Goal: Obtain resource: Obtain resource

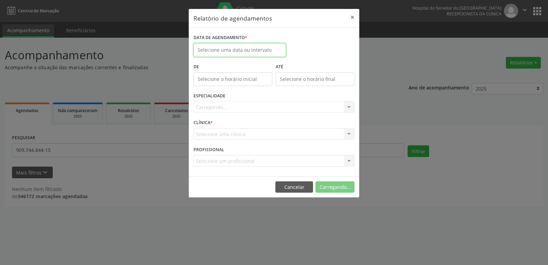
click at [219, 52] on body "Central de Marcação Hospital do Servidor do Estado Hse Recepcionista da clínica…" at bounding box center [274, 132] width 548 height 265
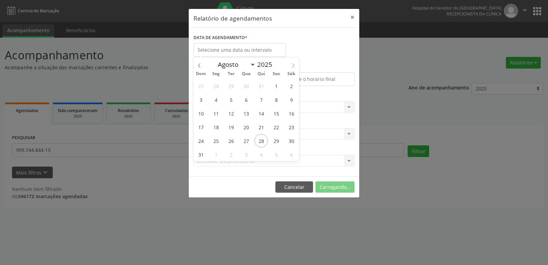
click at [291, 65] on icon at bounding box center [293, 65] width 5 height 5
select select "8"
click at [219, 87] on span "1" at bounding box center [215, 85] width 13 height 13
type input "[DATE]"
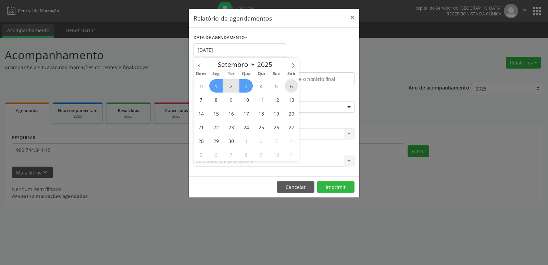
drag, startPoint x: 219, startPoint y: 87, endPoint x: 296, endPoint y: 88, distance: 76.8
click at [296, 88] on div "31 1 2 3 4 5 6 7 8 9 10 11 12 13 14 15 16 17 18 19 20 21 22 23 24 25 26 27 28 2…" at bounding box center [247, 120] width 106 height 82
click at [217, 85] on span "1" at bounding box center [215, 85] width 13 height 13
select select "8"
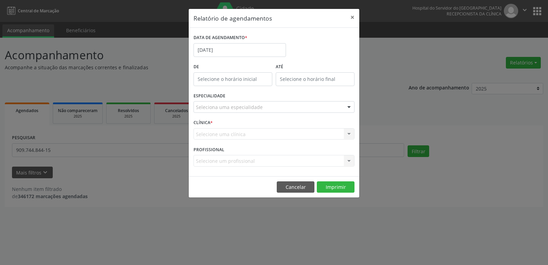
type input "12:00"
click at [217, 85] on input "12:00" at bounding box center [233, 79] width 79 height 14
click at [218, 49] on input "[DATE]" at bounding box center [240, 50] width 93 height 14
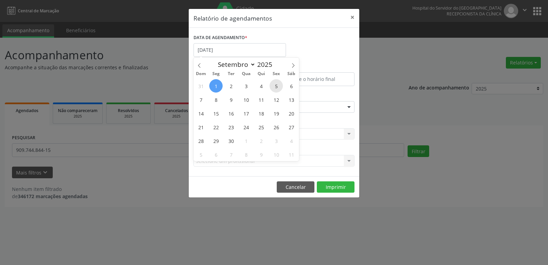
drag, startPoint x: 214, startPoint y: 86, endPoint x: 272, endPoint y: 85, distance: 57.6
click at [272, 85] on div "31 1 2 3 4 5 6 7 8 9 10 11 12 13 14 15 16 17 18 19 20 21 22 23 24 25 26 27 28 2…" at bounding box center [247, 120] width 106 height 82
drag, startPoint x: 217, startPoint y: 87, endPoint x: 269, endPoint y: 87, distance: 51.8
click at [269, 87] on div "31 1 2 3 4 5 6 7 8 9 10 11 12 13 14 15 16 17 18 19 20 21 22 23 24 25 26 27 28 2…" at bounding box center [247, 120] width 106 height 82
click at [218, 85] on span "1" at bounding box center [215, 85] width 13 height 13
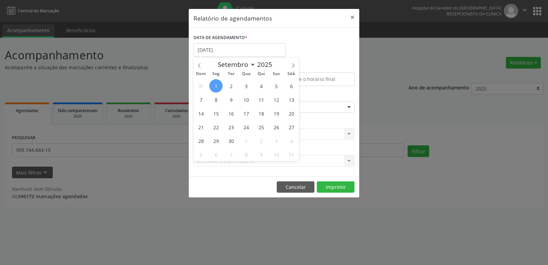
type input "[DATE]"
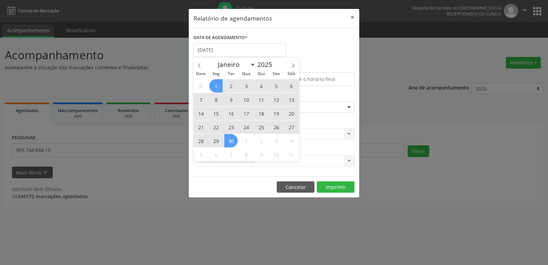
drag, startPoint x: 227, startPoint y: 86, endPoint x: 235, endPoint y: 141, distance: 55.8
click at [235, 141] on div "31 1 2 3 4 5 6 7 8 9 10 11 12 13 14 15 16 17 18 19 20 21 22 23 24 25 26 27 28 2…" at bounding box center [247, 120] width 106 height 82
click at [234, 140] on span "30" at bounding box center [231, 140] width 13 height 13
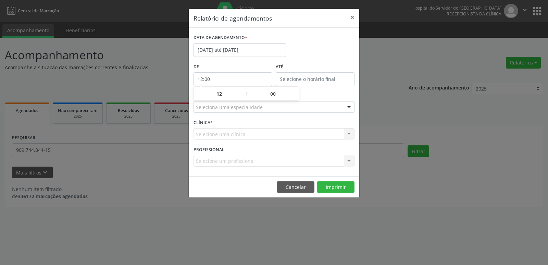
click at [223, 81] on input "12:00" at bounding box center [233, 79] width 79 height 14
click at [244, 98] on span at bounding box center [243, 97] width 5 height 7
type input "11:00"
type input "11"
click at [244, 98] on span at bounding box center [243, 97] width 5 height 7
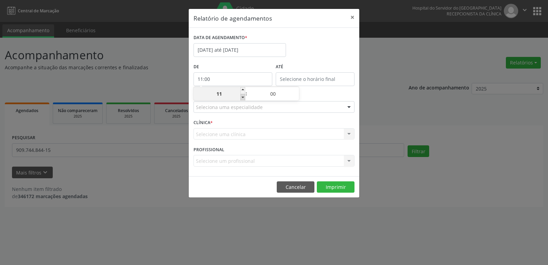
type input "10:00"
type input "10"
click at [244, 98] on span at bounding box center [243, 97] width 5 height 7
type input "09:00"
type input "09"
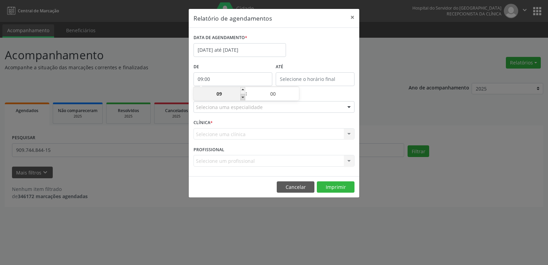
click at [244, 98] on span at bounding box center [243, 97] width 5 height 7
type input "08:00"
type input "08"
click at [244, 98] on span at bounding box center [243, 97] width 5 height 7
type input "07:00"
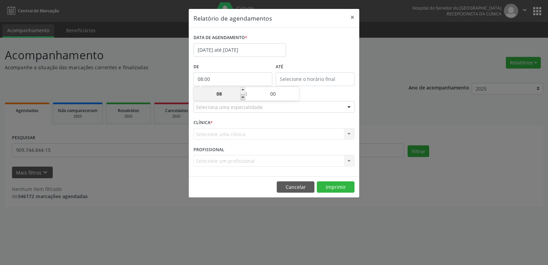
type input "07"
click at [287, 77] on input "12:00" at bounding box center [315, 79] width 79 height 14
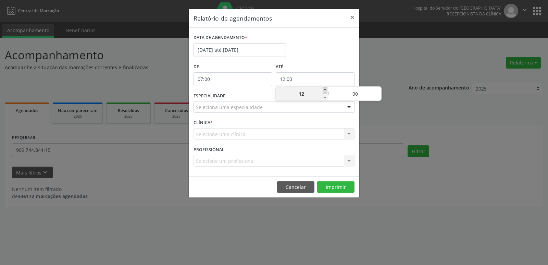
click at [323, 89] on span at bounding box center [325, 90] width 5 height 7
type input "13:00"
type input "13"
click at [325, 90] on span at bounding box center [325, 90] width 5 height 7
type input "14:00"
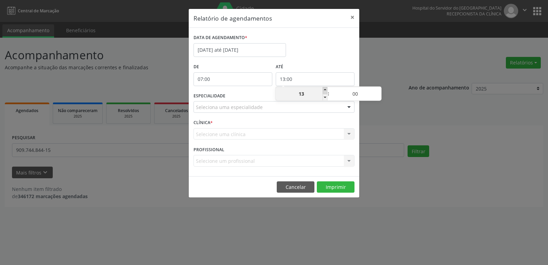
type input "14"
click at [325, 90] on span at bounding box center [325, 90] width 5 height 7
type input "15:00"
type input "15"
click at [325, 90] on span at bounding box center [325, 90] width 5 height 7
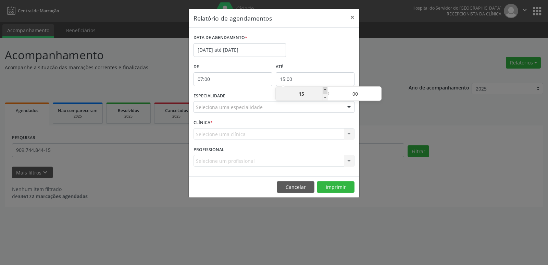
type input "16:00"
type input "16"
click at [325, 90] on span at bounding box center [325, 90] width 5 height 7
type input "17:00"
type input "17"
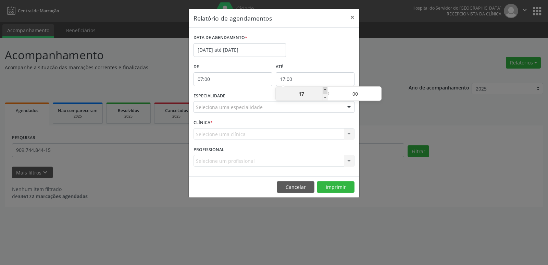
click at [325, 90] on span at bounding box center [325, 90] width 5 height 7
type input "18:00"
type input "18"
click at [325, 90] on span at bounding box center [325, 90] width 5 height 7
type input "19:00"
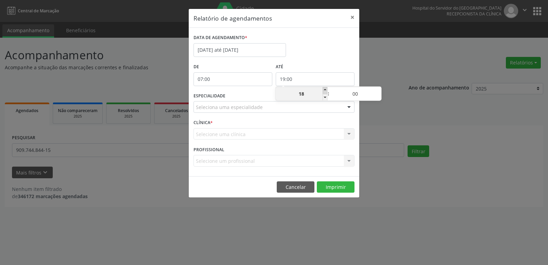
type input "19"
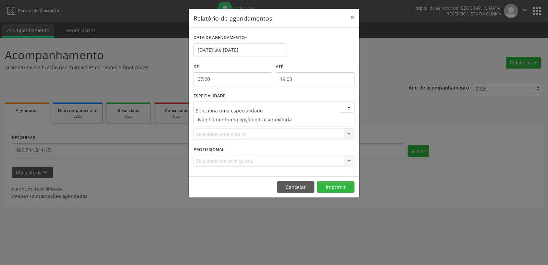
click at [204, 103] on div at bounding box center [274, 107] width 161 height 12
click at [352, 20] on button "×" at bounding box center [353, 17] width 14 height 17
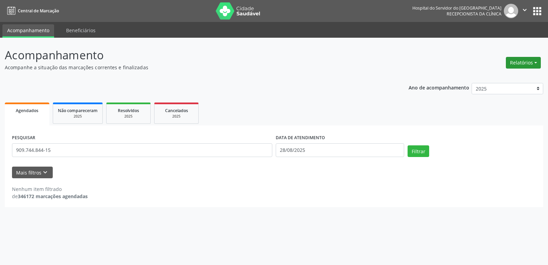
click at [523, 62] on button "Relatórios" at bounding box center [523, 63] width 35 height 12
click at [506, 76] on link "Agendamentos" at bounding box center [505, 78] width 74 height 10
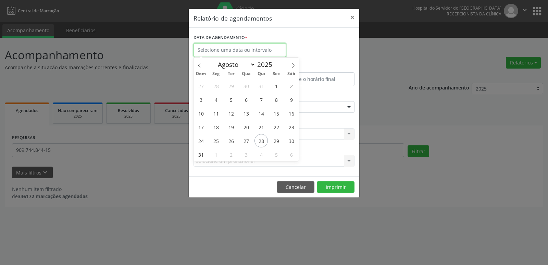
click at [240, 45] on input "text" at bounding box center [240, 50] width 93 height 14
click at [293, 66] on icon at bounding box center [293, 65] width 5 height 5
select select "8"
click at [217, 87] on span "1" at bounding box center [215, 85] width 13 height 13
type input "[DATE]"
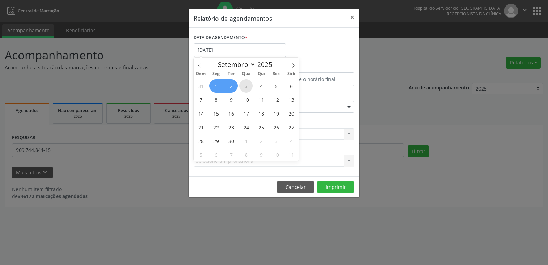
drag, startPoint x: 218, startPoint y: 87, endPoint x: 249, endPoint y: 89, distance: 30.2
click at [246, 88] on div "31 1 2 3 4 5 6 7 8 9 10 11 12 13 14 15 16 17 18 19 20 21 22 23 24 25 26 27 28 2…" at bounding box center [247, 120] width 106 height 82
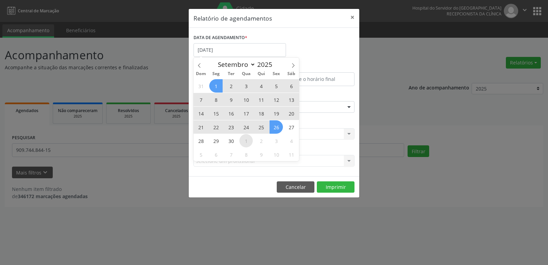
drag, startPoint x: 249, startPoint y: 89, endPoint x: 242, endPoint y: 144, distance: 55.9
click at [249, 144] on div "31 1 2 3 4 5 6 7 8 9 10 11 12 13 14 15 16 17 18 19 20 21 22 23 24 25 26 27 28 2…" at bounding box center [247, 120] width 106 height 82
click at [230, 145] on span "30" at bounding box center [231, 140] width 13 height 13
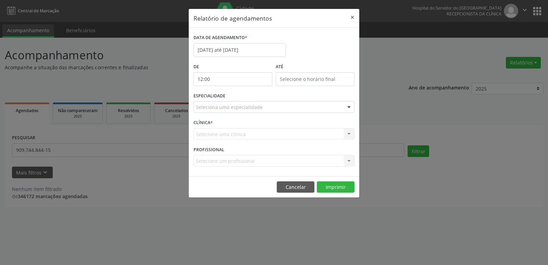
click at [229, 75] on input "12:00" at bounding box center [233, 79] width 79 height 14
click at [243, 97] on span at bounding box center [243, 97] width 5 height 7
type input "11:00"
type input "11"
click at [243, 97] on span at bounding box center [243, 97] width 5 height 7
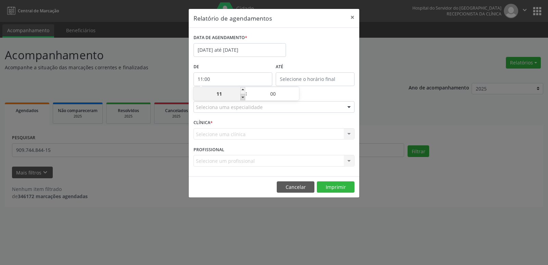
type input "10:00"
type input "10"
click at [243, 97] on span at bounding box center [243, 97] width 5 height 7
type input "09:00"
type input "09"
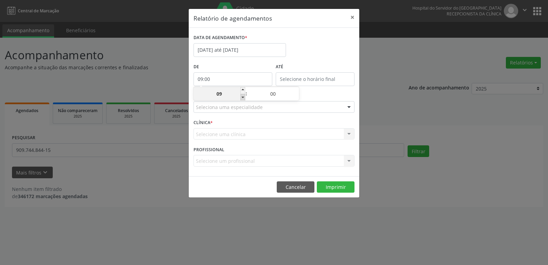
click at [243, 97] on span at bounding box center [243, 97] width 5 height 7
type input "08:00"
type input "08"
click at [243, 97] on span at bounding box center [243, 97] width 5 height 7
type input "07:00"
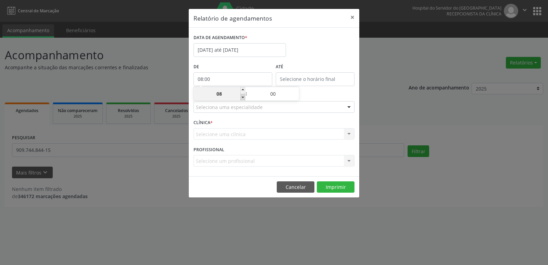
type input "07"
click at [243, 97] on span at bounding box center [243, 97] width 5 height 7
type input "06:00"
type input "06"
click at [243, 88] on span at bounding box center [243, 90] width 5 height 7
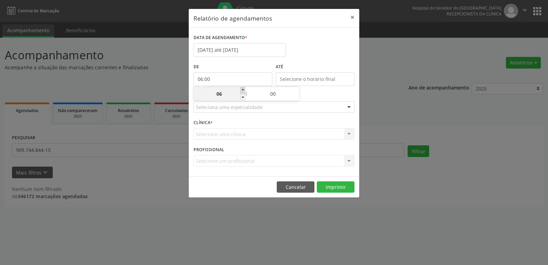
type input "07:00"
type input "07"
click at [293, 81] on input "12:00" at bounding box center [315, 79] width 79 height 14
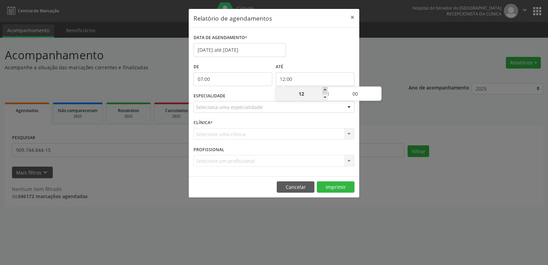
click at [324, 91] on span at bounding box center [325, 90] width 5 height 7
type input "13:00"
type input "13"
click at [324, 90] on span at bounding box center [325, 90] width 5 height 7
type input "14:00"
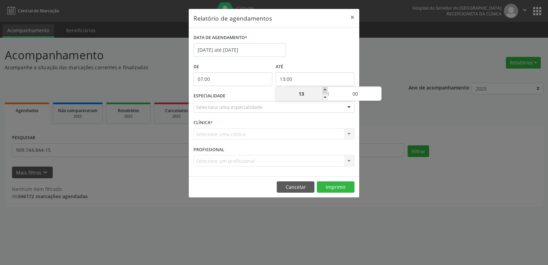
type input "14"
click at [324, 90] on span at bounding box center [325, 90] width 5 height 7
type input "15:00"
type input "15"
click at [324, 90] on span at bounding box center [325, 90] width 5 height 7
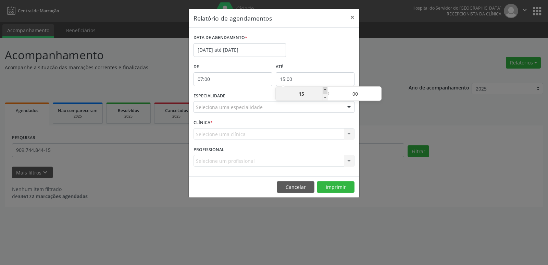
type input "16:00"
type input "16"
click at [324, 90] on span at bounding box center [325, 90] width 5 height 7
type input "17:00"
type input "17"
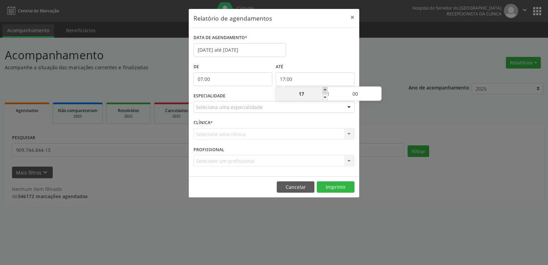
click at [324, 90] on span at bounding box center [325, 90] width 5 height 7
type input "18:00"
type input "18"
click at [324, 90] on span at bounding box center [325, 90] width 5 height 7
type input "19:00"
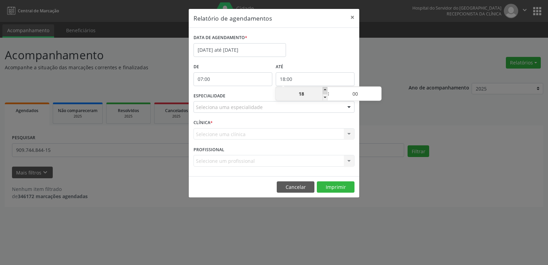
type input "19"
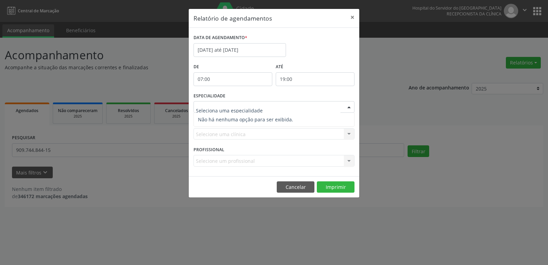
click at [241, 108] on input "text" at bounding box center [268, 111] width 145 height 14
click at [222, 130] on div "Selecione uma clínica Nenhum resultado encontrado para: " " Não há nenhuma opçã…" at bounding box center [274, 134] width 161 height 12
click at [350, 107] on div at bounding box center [349, 107] width 10 height 12
click at [193, 245] on div "Relatório de agendamentos × DATA DE AGENDAMENTO * 01/09/2025 até 30/09/2025 De …" at bounding box center [274, 132] width 548 height 265
click at [355, 17] on button "×" at bounding box center [353, 17] width 14 height 17
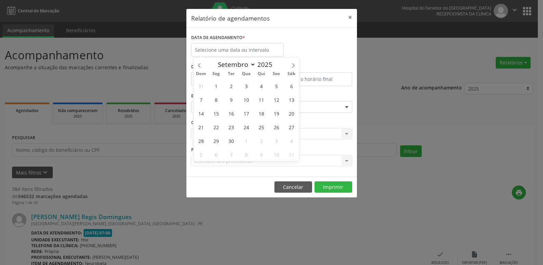
select select "8"
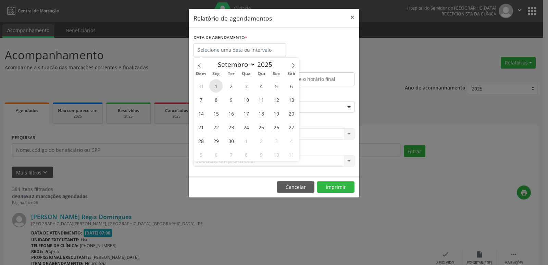
click at [217, 88] on span "1" at bounding box center [215, 85] width 13 height 13
type input "[DATE]"
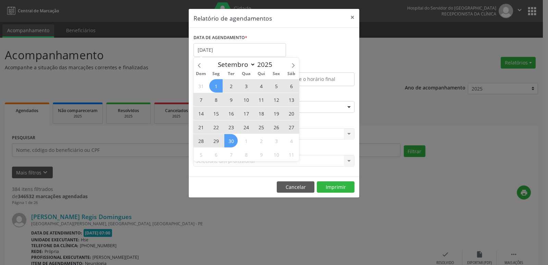
drag, startPoint x: 217, startPoint y: 88, endPoint x: 229, endPoint y: 142, distance: 56.0
click at [229, 142] on div "31 1 2 3 4 5 6 7 8 9 10 11 12 13 14 15 16 17 18 19 20 21 22 23 24 25 26 27 28 2…" at bounding box center [247, 120] width 106 height 82
click at [229, 142] on span "30" at bounding box center [231, 140] width 13 height 13
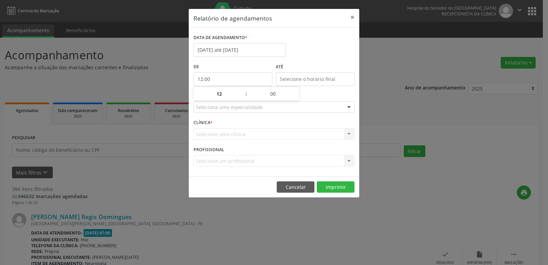
click at [221, 81] on input "12:00" at bounding box center [233, 79] width 79 height 14
click at [243, 98] on span at bounding box center [243, 97] width 5 height 7
type input "11:00"
type input "11"
click at [243, 98] on span at bounding box center [243, 97] width 5 height 7
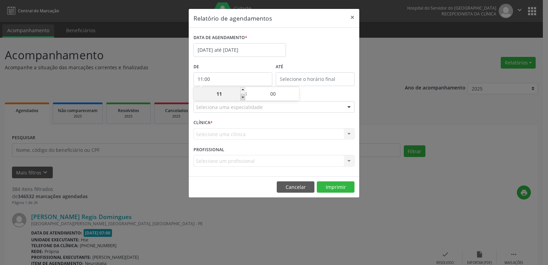
type input "10:00"
type input "10"
click at [243, 98] on span at bounding box center [243, 97] width 5 height 7
type input "09:00"
type input "09"
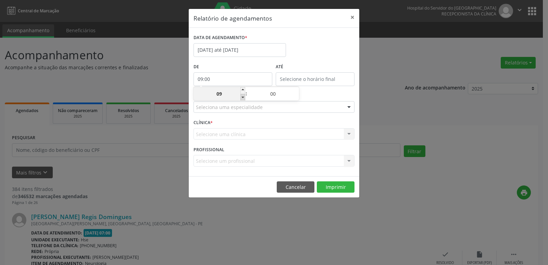
click at [243, 98] on span at bounding box center [243, 97] width 5 height 7
type input "08:00"
type input "08"
click at [243, 98] on span at bounding box center [243, 97] width 5 height 7
type input "07:00"
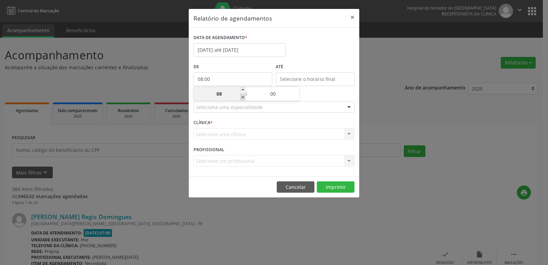
type input "07"
click at [282, 79] on input "12:00" at bounding box center [315, 79] width 79 height 14
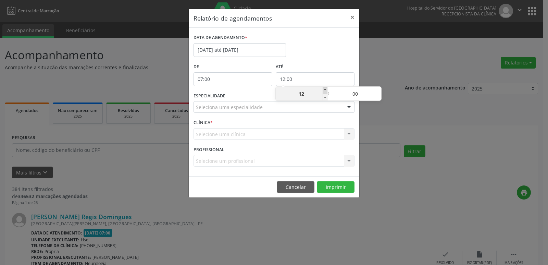
click at [324, 91] on span at bounding box center [325, 90] width 5 height 7
type input "13:00"
type input "13"
click at [324, 91] on span at bounding box center [325, 90] width 5 height 7
type input "14:00"
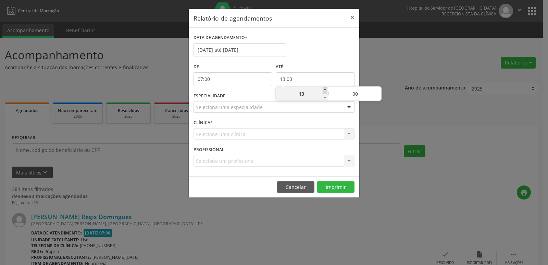
type input "14"
click at [324, 91] on span at bounding box center [325, 90] width 5 height 7
type input "15:00"
type input "15"
click at [324, 91] on span at bounding box center [325, 90] width 5 height 7
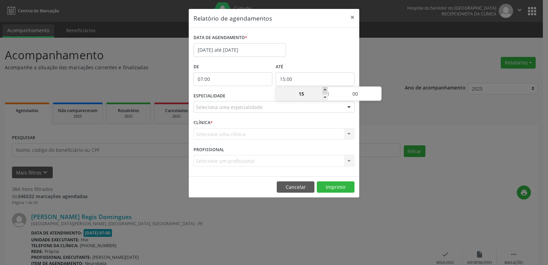
type input "16:00"
type input "16"
click at [324, 91] on span at bounding box center [325, 90] width 5 height 7
type input "17:00"
type input "17"
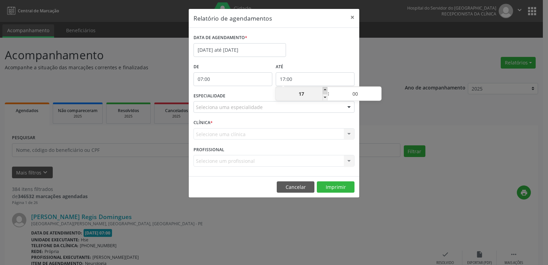
click at [324, 91] on span at bounding box center [325, 90] width 5 height 7
type input "18:00"
type input "18"
click at [324, 91] on span at bounding box center [325, 90] width 5 height 7
type input "19:00"
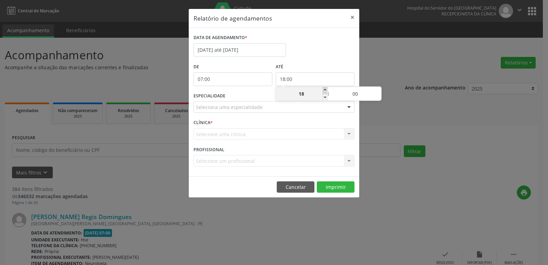
type input "19"
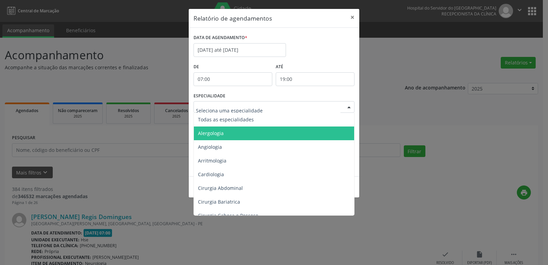
click at [213, 130] on span "Alergologia" at bounding box center [211, 133] width 26 height 7
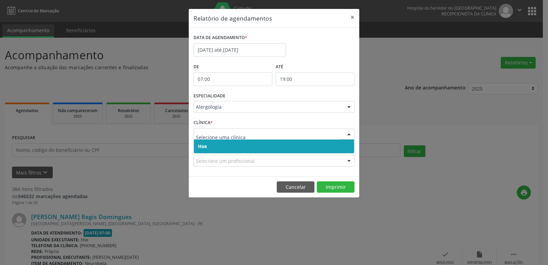
click at [208, 145] on span "Hse" at bounding box center [274, 147] width 160 height 14
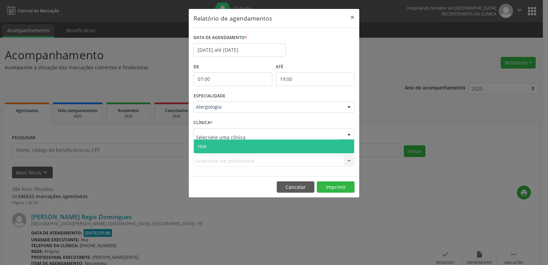
click at [209, 150] on span "Hse" at bounding box center [274, 147] width 160 height 14
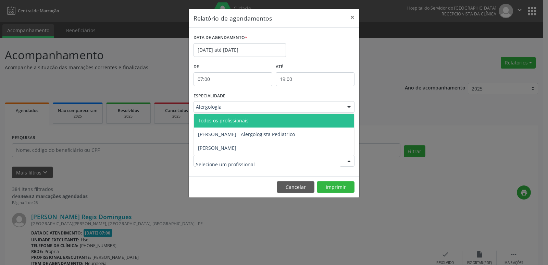
click at [210, 167] on input "text" at bounding box center [268, 164] width 145 height 14
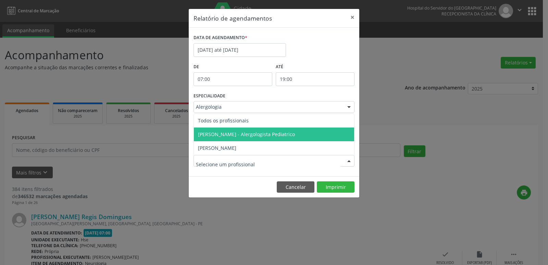
click at [232, 135] on span "[PERSON_NAME] - Alergologista Pediatrico" at bounding box center [246, 134] width 97 height 7
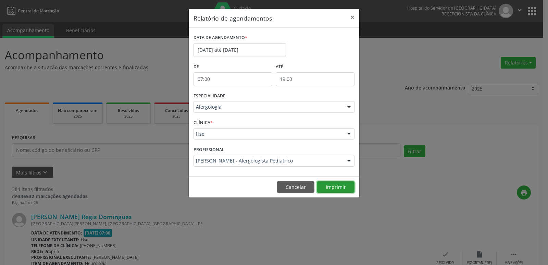
click at [347, 191] on button "Imprimir" at bounding box center [336, 187] width 38 height 12
click at [347, 108] on div at bounding box center [349, 107] width 10 height 12
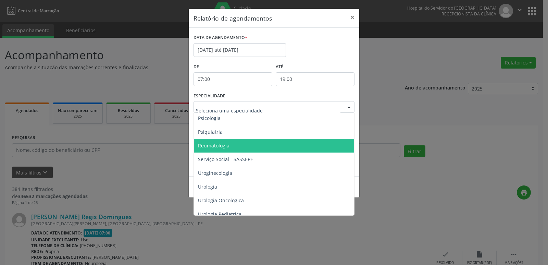
scroll to position [1164, 0]
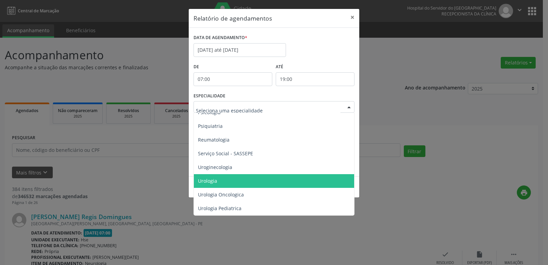
click at [214, 178] on span "Urologia" at bounding box center [207, 181] width 19 height 7
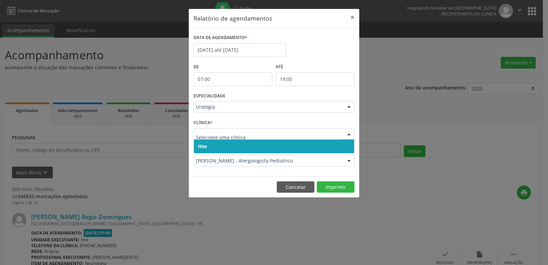
click at [200, 149] on span "Hse" at bounding box center [202, 146] width 9 height 7
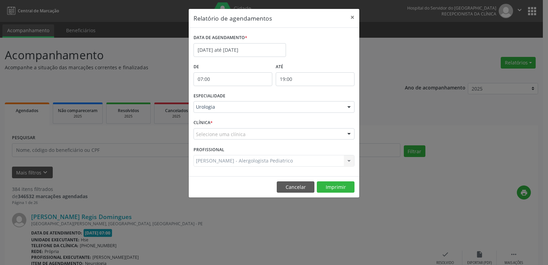
click at [204, 142] on div "CLÍNICA * Selecione uma clínica Hse Nenhum resultado encontrado para: " " Não h…" at bounding box center [274, 131] width 165 height 27
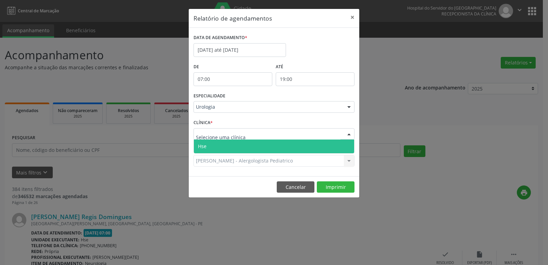
click at [204, 145] on span "Hse" at bounding box center [202, 146] width 9 height 7
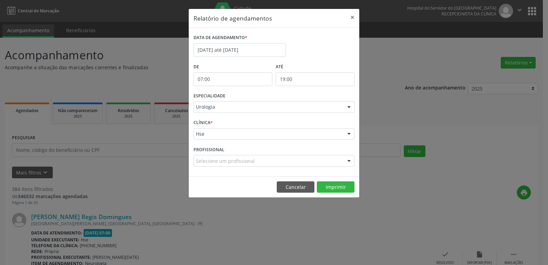
click at [206, 161] on div "Selecione um profissional Todos os profissionais [PERSON_NAME] Interaminense [P…" at bounding box center [274, 161] width 161 height 12
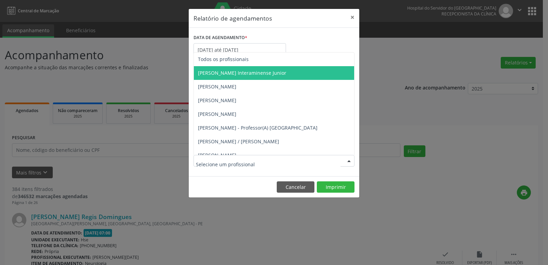
click at [222, 170] on input "text" at bounding box center [268, 164] width 145 height 14
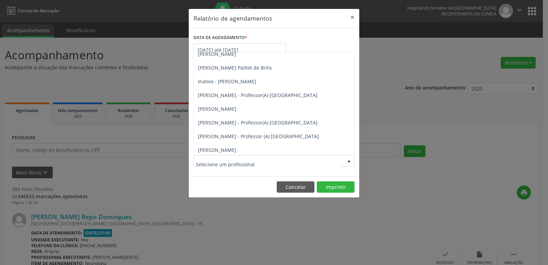
scroll to position [103, 0]
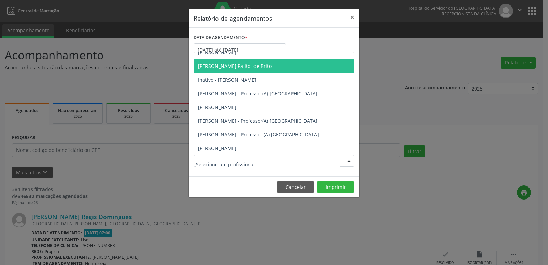
click at [244, 64] on span "[PERSON_NAME] Palitot de Brito" at bounding box center [235, 66] width 74 height 7
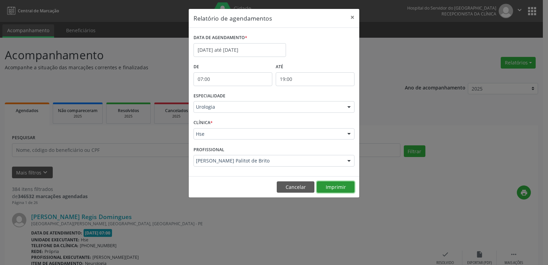
click at [336, 187] on button "Imprimir" at bounding box center [336, 187] width 38 height 12
click at [350, 106] on div at bounding box center [349, 107] width 10 height 12
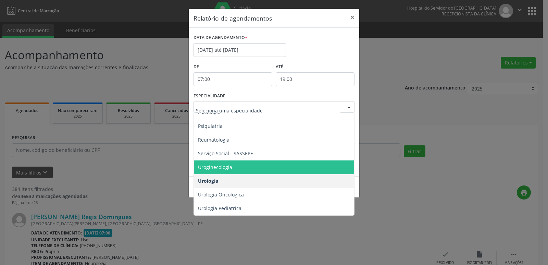
click at [227, 164] on span "Uroginecologia" at bounding box center [215, 167] width 34 height 7
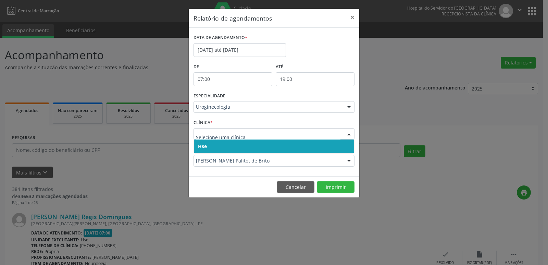
click at [202, 149] on span "Hse" at bounding box center [202, 146] width 9 height 7
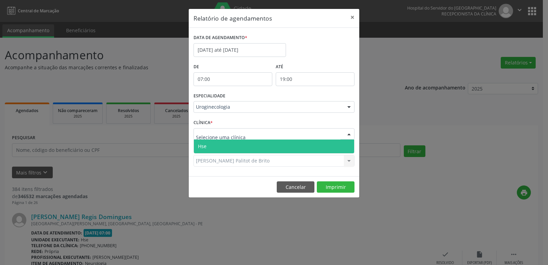
click at [206, 145] on span "Hse" at bounding box center [202, 146] width 9 height 7
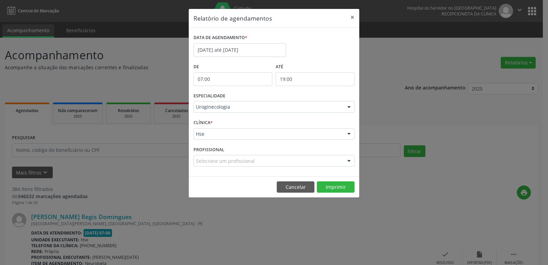
scroll to position [0, 0]
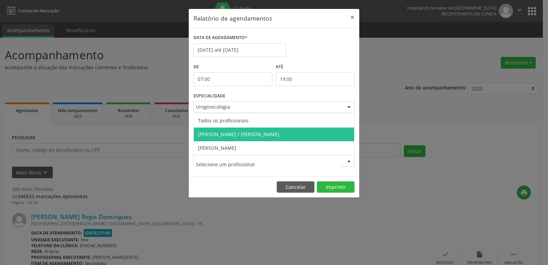
click at [213, 131] on span "[PERSON_NAME] / [PERSON_NAME]" at bounding box center [274, 135] width 160 height 14
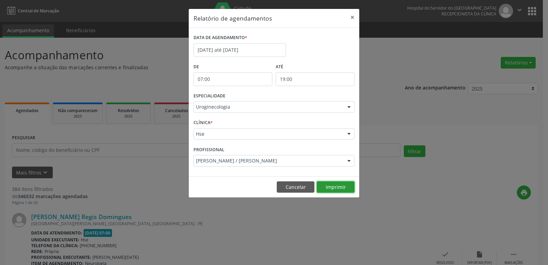
click at [341, 188] on button "Imprimir" at bounding box center [336, 187] width 38 height 12
click at [349, 107] on div at bounding box center [349, 107] width 10 height 12
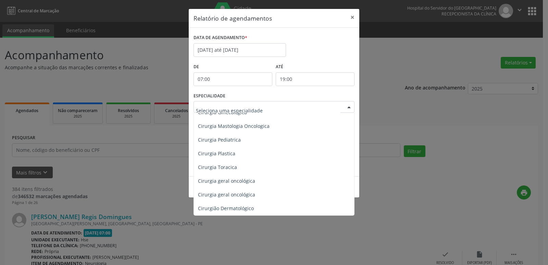
scroll to position [137, 0]
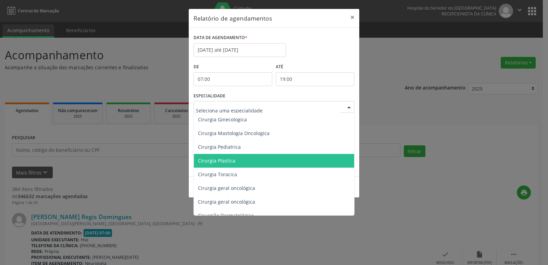
click at [223, 160] on span "Cirurgia Plastica" at bounding box center [216, 160] width 37 height 7
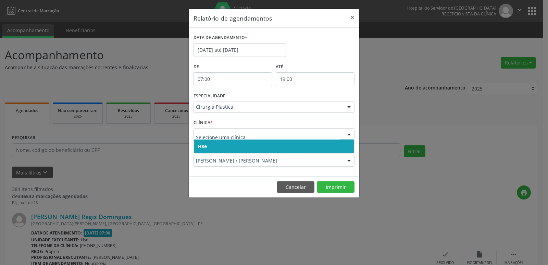
click at [203, 147] on span "Hse" at bounding box center [202, 146] width 9 height 7
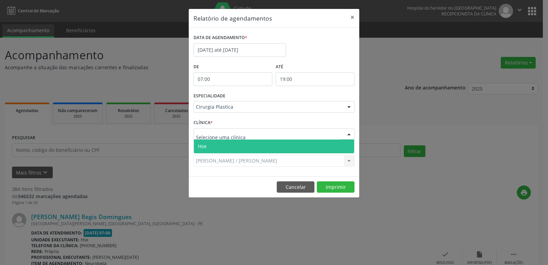
click at [208, 144] on span "Hse" at bounding box center [274, 147] width 160 height 14
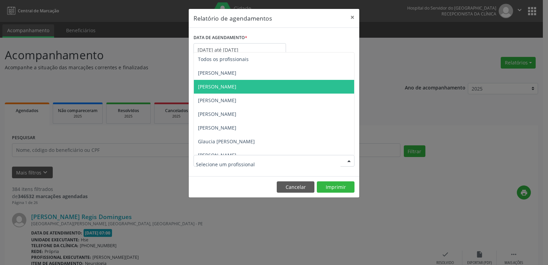
click at [237, 85] on span "[PERSON_NAME]" at bounding box center [217, 86] width 38 height 7
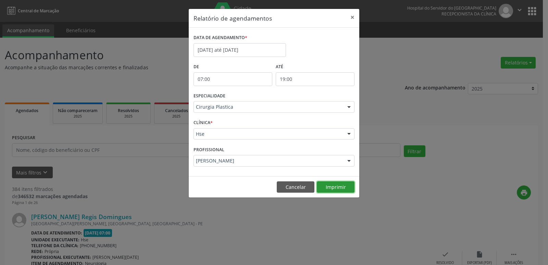
click at [347, 189] on button "Imprimir" at bounding box center [336, 187] width 38 height 12
click at [351, 107] on div at bounding box center [349, 107] width 10 height 12
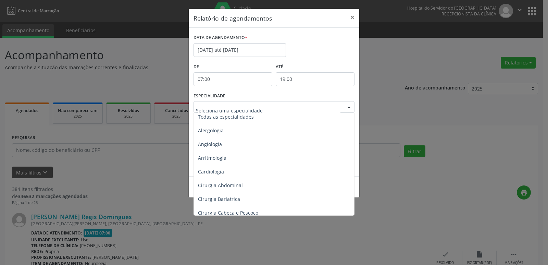
scroll to position [0, 0]
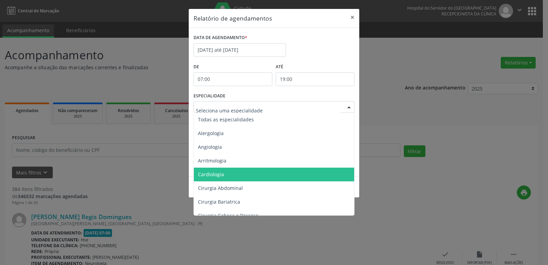
click at [222, 173] on span "Cardiologia" at bounding box center [211, 174] width 26 height 7
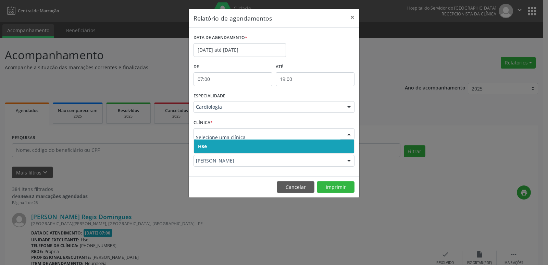
click at [202, 147] on span "Hse" at bounding box center [202, 146] width 9 height 7
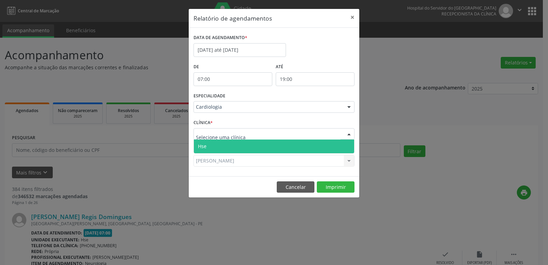
click at [203, 142] on span "Hse" at bounding box center [274, 147] width 160 height 14
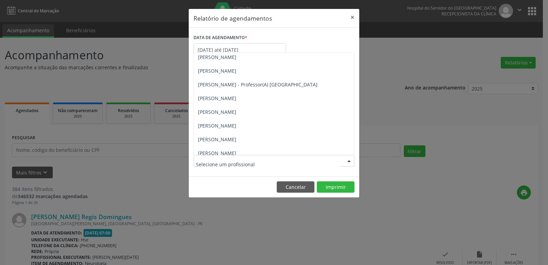
scroll to position [144, 0]
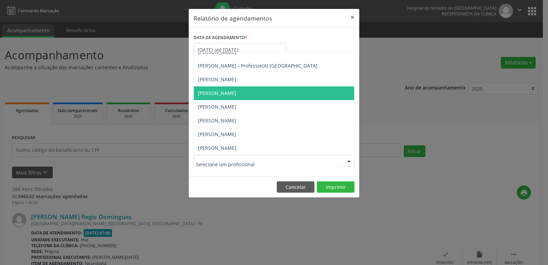
click at [237, 93] on span "[PERSON_NAME]" at bounding box center [217, 93] width 38 height 7
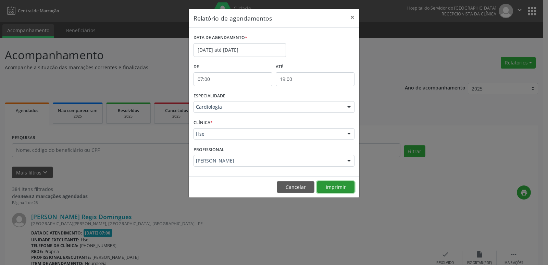
click at [338, 189] on button "Imprimir" at bounding box center [336, 187] width 38 height 12
click at [348, 107] on div at bounding box center [349, 107] width 10 height 12
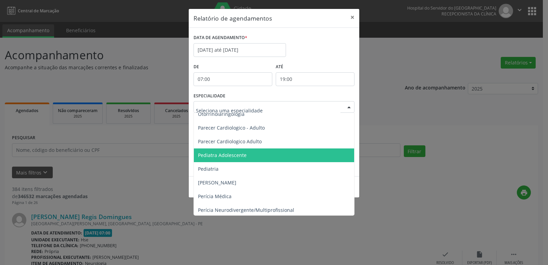
scroll to position [959, 0]
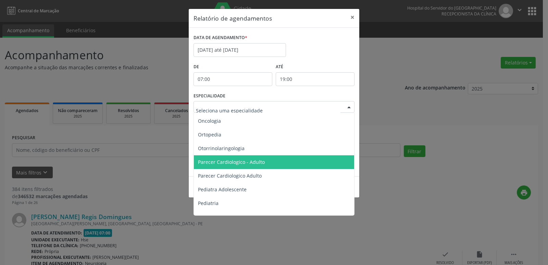
click at [250, 159] on span "Parecer Cardiologico - Adulto" at bounding box center [231, 162] width 67 height 7
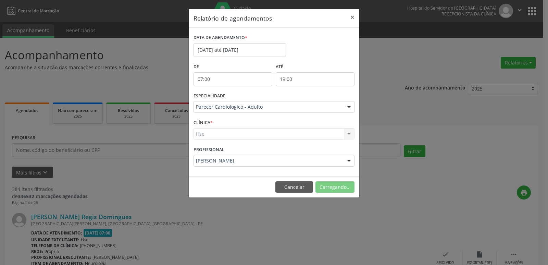
click at [205, 135] on div "Hse Hse Nenhum resultado encontrado para: " " Não há nenhuma opção para ser exi…" at bounding box center [274, 134] width 161 height 12
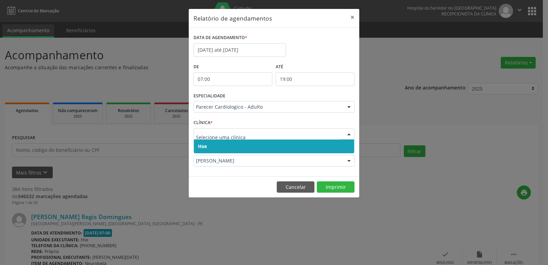
click at [205, 146] on span "Hse" at bounding box center [202, 146] width 9 height 7
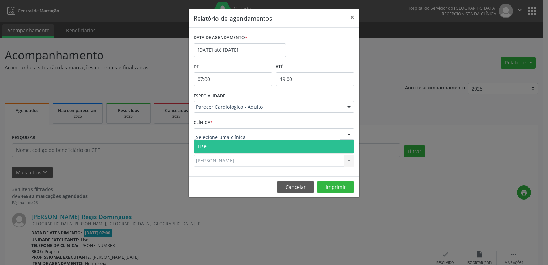
click at [208, 143] on span "Hse" at bounding box center [274, 147] width 160 height 14
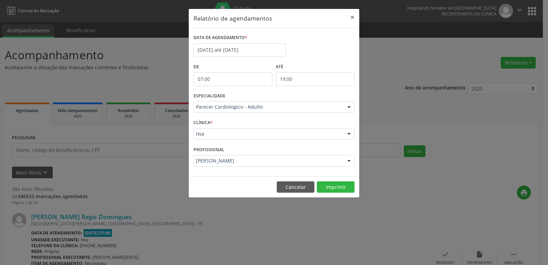
scroll to position [0, 0]
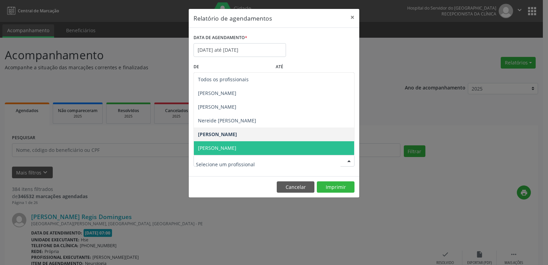
click at [227, 162] on input "text" at bounding box center [268, 164] width 145 height 14
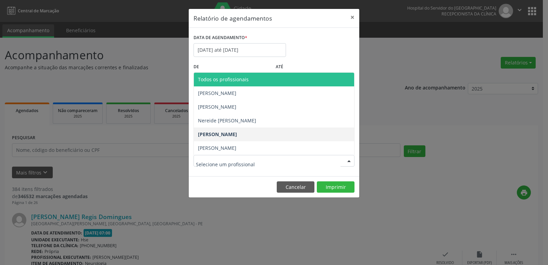
click at [229, 80] on span "Todos os profissionais" at bounding box center [223, 79] width 51 height 7
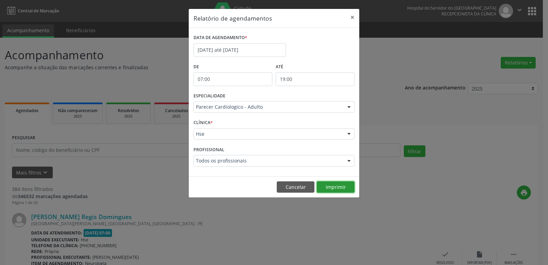
click at [329, 184] on button "Imprimir" at bounding box center [336, 187] width 38 height 12
click at [349, 106] on div at bounding box center [349, 107] width 10 height 12
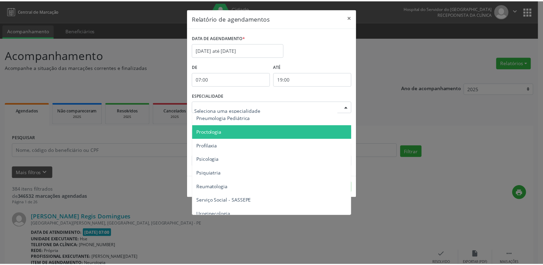
scroll to position [1130, 0]
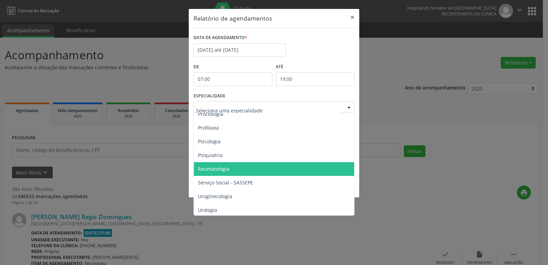
click at [214, 166] on span "Reumatologia" at bounding box center [214, 169] width 32 height 7
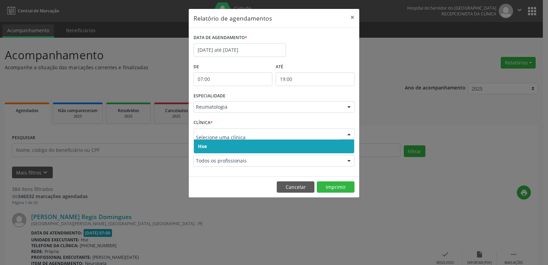
click at [202, 146] on span "Hse" at bounding box center [202, 146] width 9 height 7
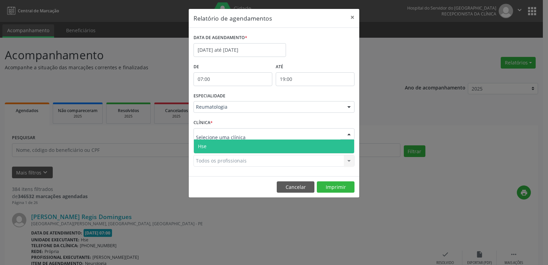
click at [208, 144] on span "Hse" at bounding box center [274, 147] width 160 height 14
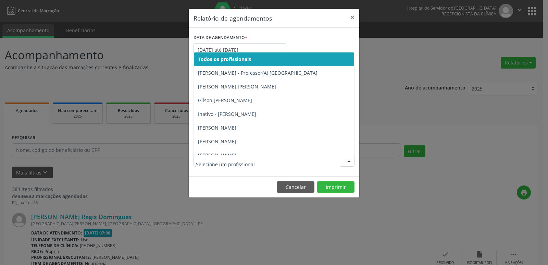
click at [209, 156] on div at bounding box center [274, 161] width 161 height 12
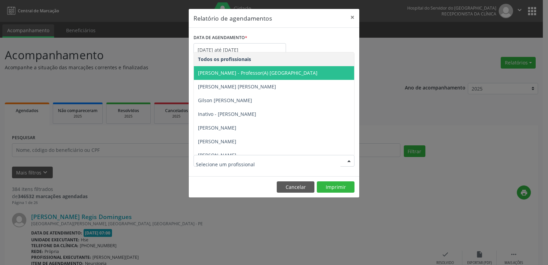
click at [233, 71] on span "[PERSON_NAME] - Professor(A) [GEOGRAPHIC_DATA]" at bounding box center [258, 73] width 120 height 7
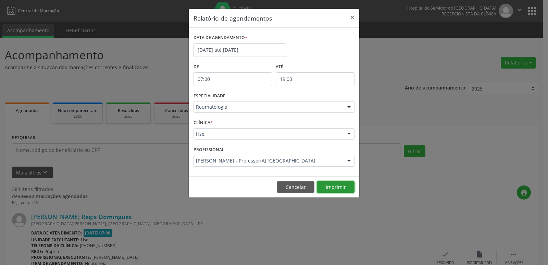
click at [337, 188] on button "Imprimir" at bounding box center [336, 187] width 38 height 12
click at [352, 16] on button "×" at bounding box center [353, 17] width 14 height 17
